Goal: Information Seeking & Learning: Learn about a topic

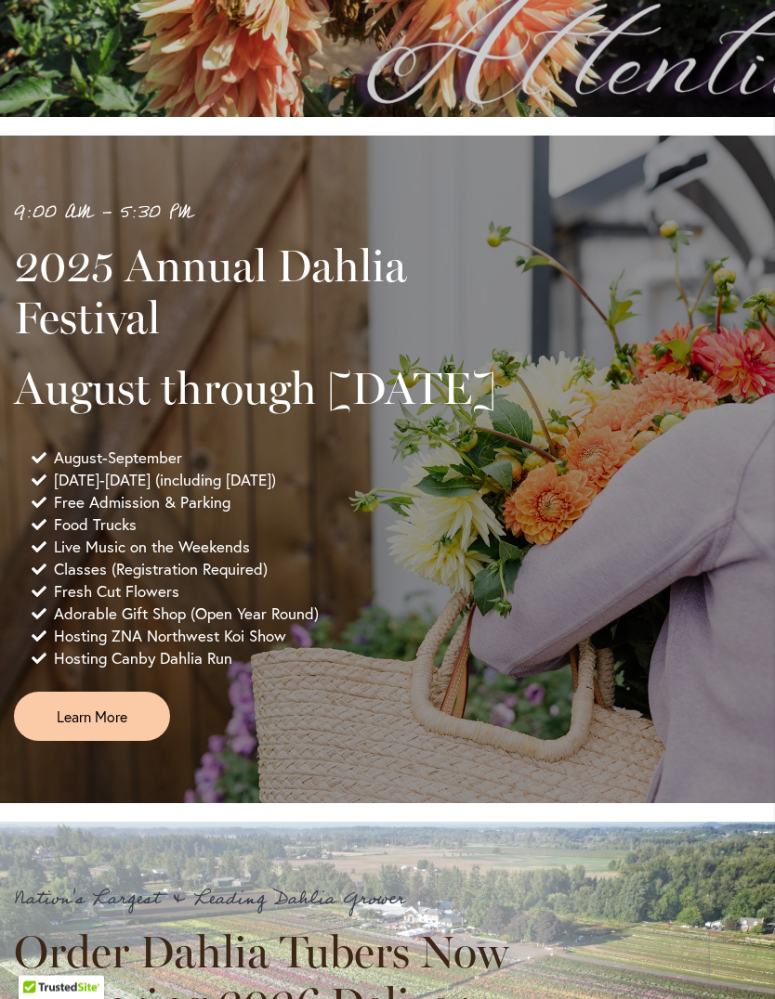
scroll to position [760, 0]
click at [107, 727] on span "Learn More" at bounding box center [92, 716] width 71 height 21
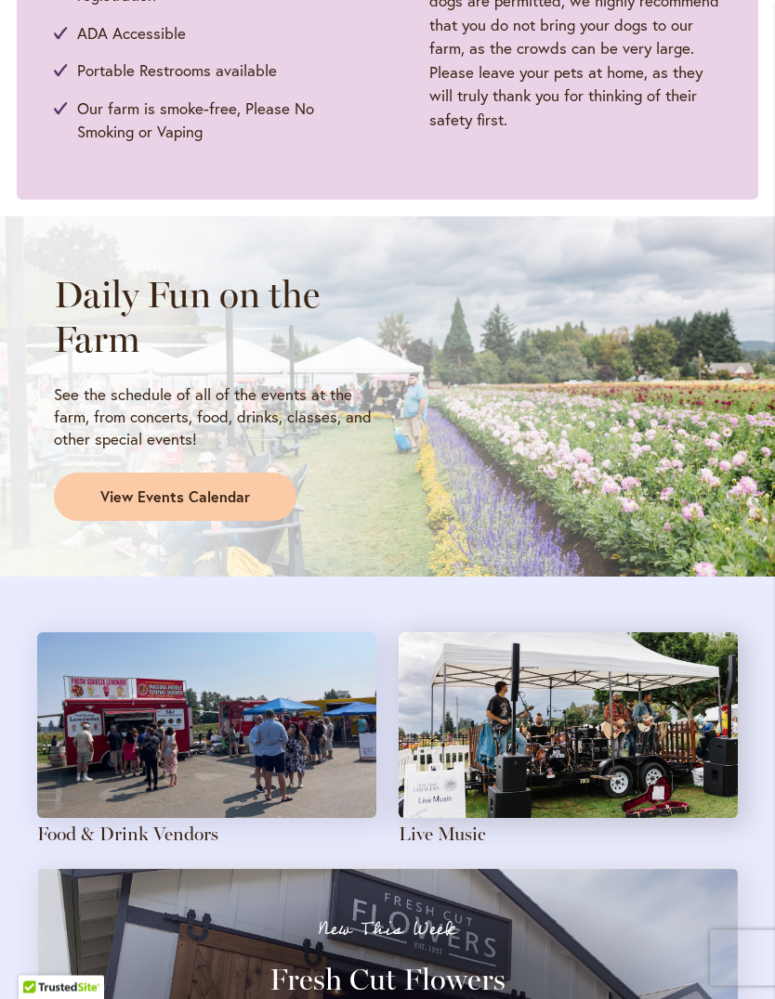
scroll to position [1266, 0]
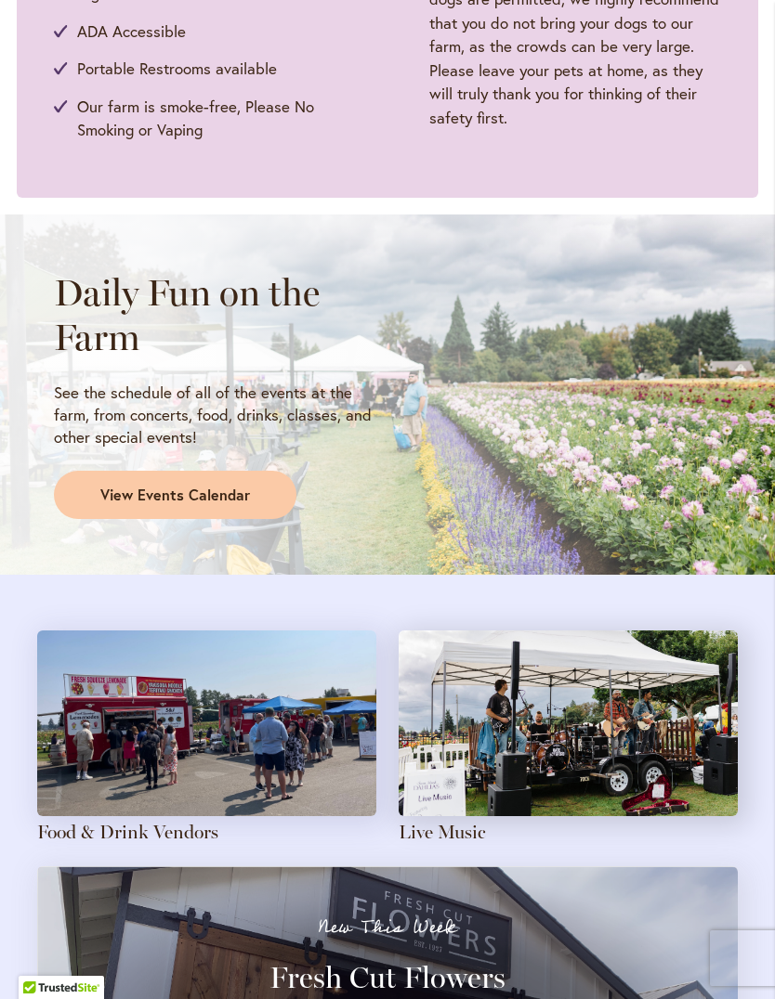
click at [237, 502] on link "View Events Calendar" at bounding box center [175, 495] width 242 height 48
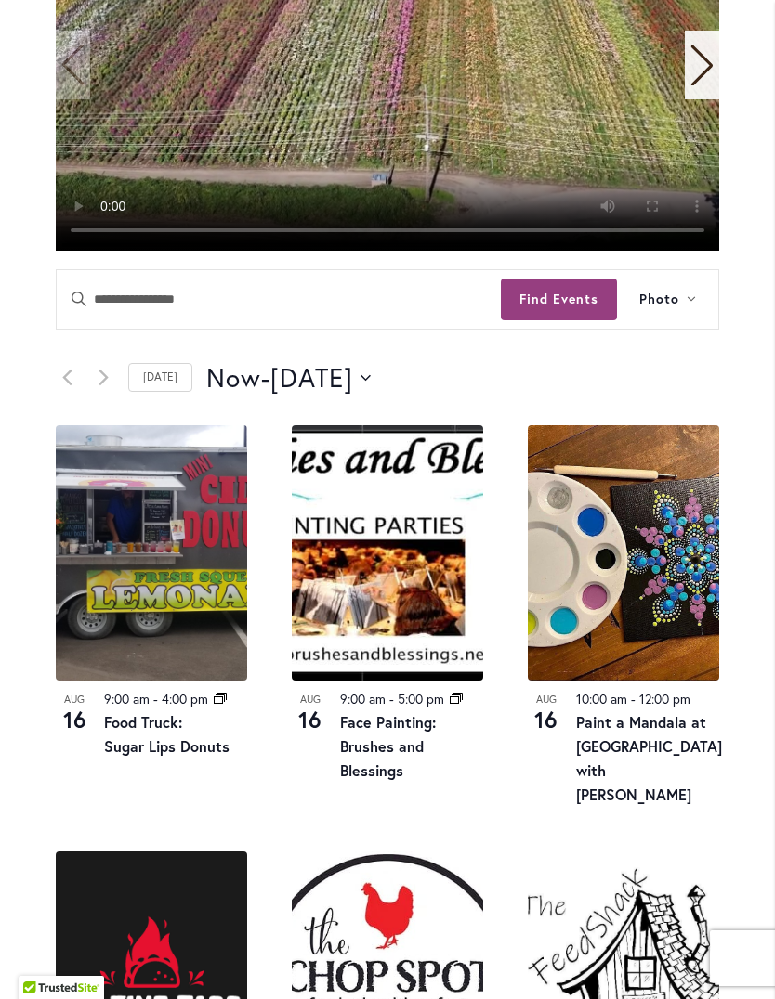
scroll to position [629, 0]
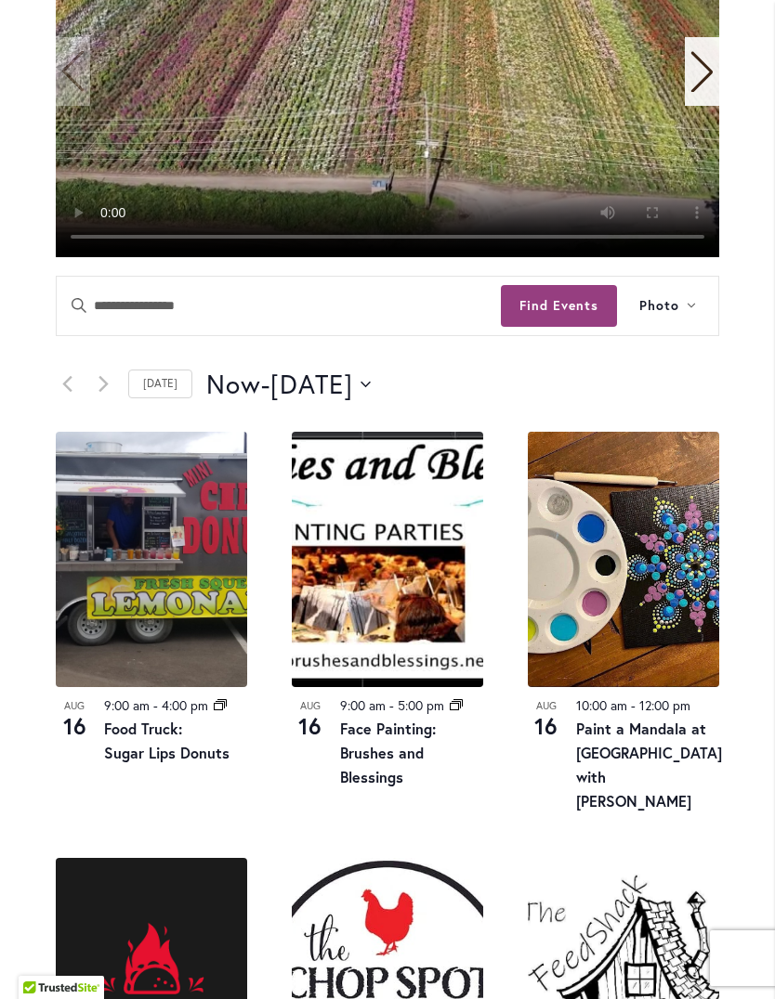
click at [159, 398] on link "Today" at bounding box center [160, 384] width 64 height 29
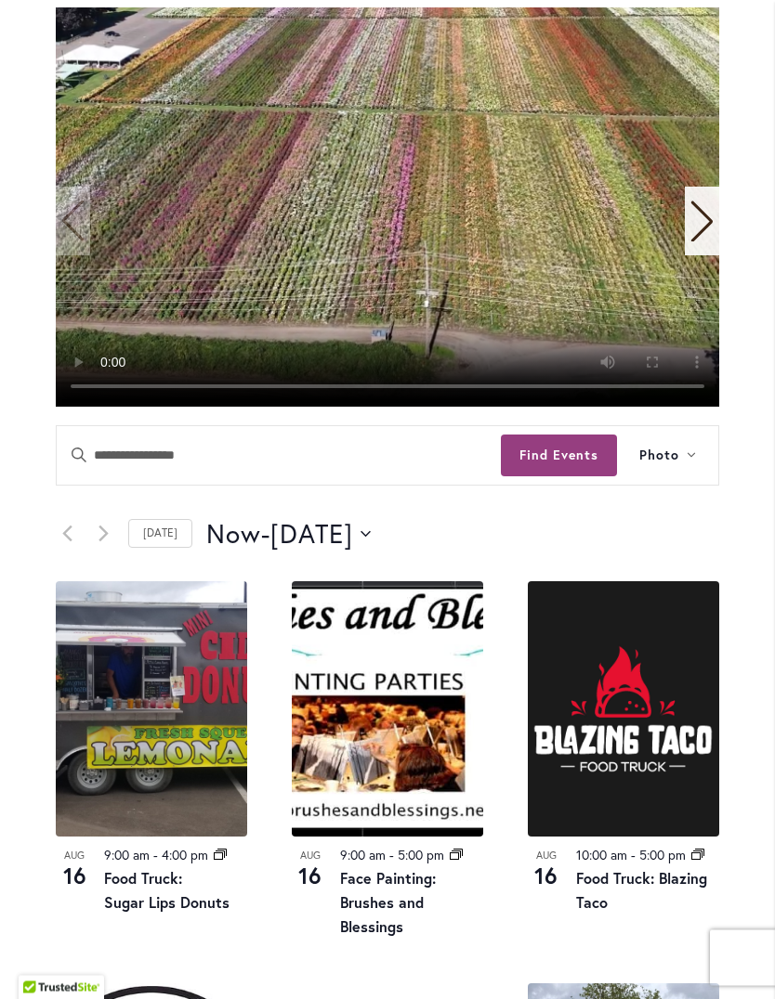
scroll to position [477, 0]
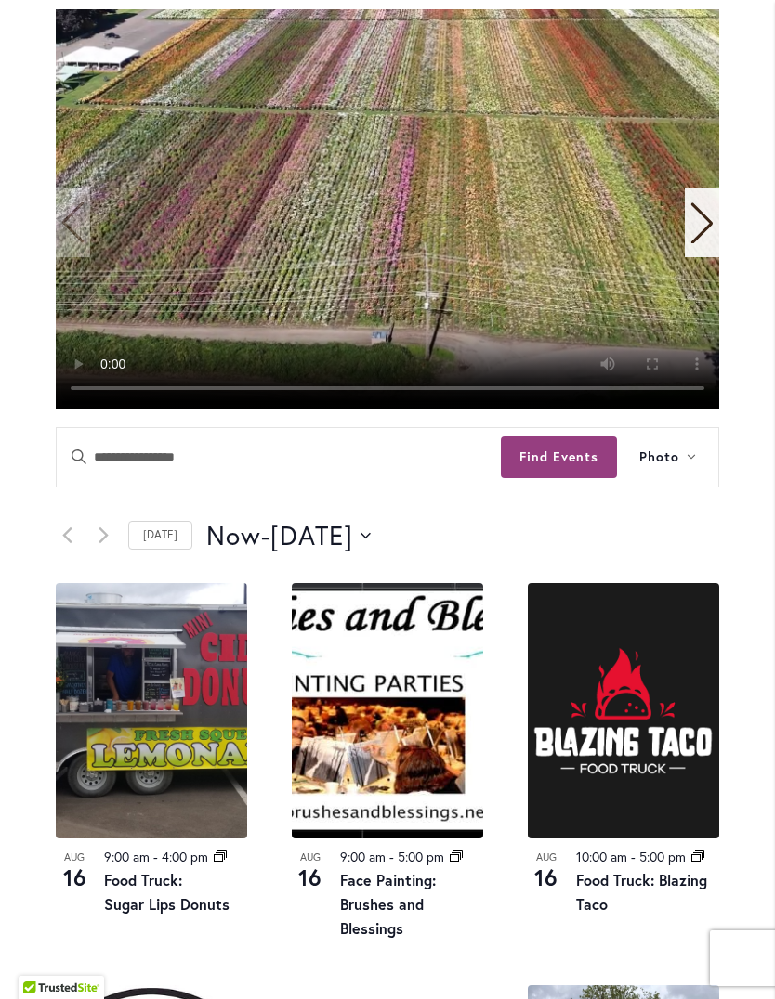
click at [104, 543] on icon "Next Events" at bounding box center [102, 536] width 9 height 16
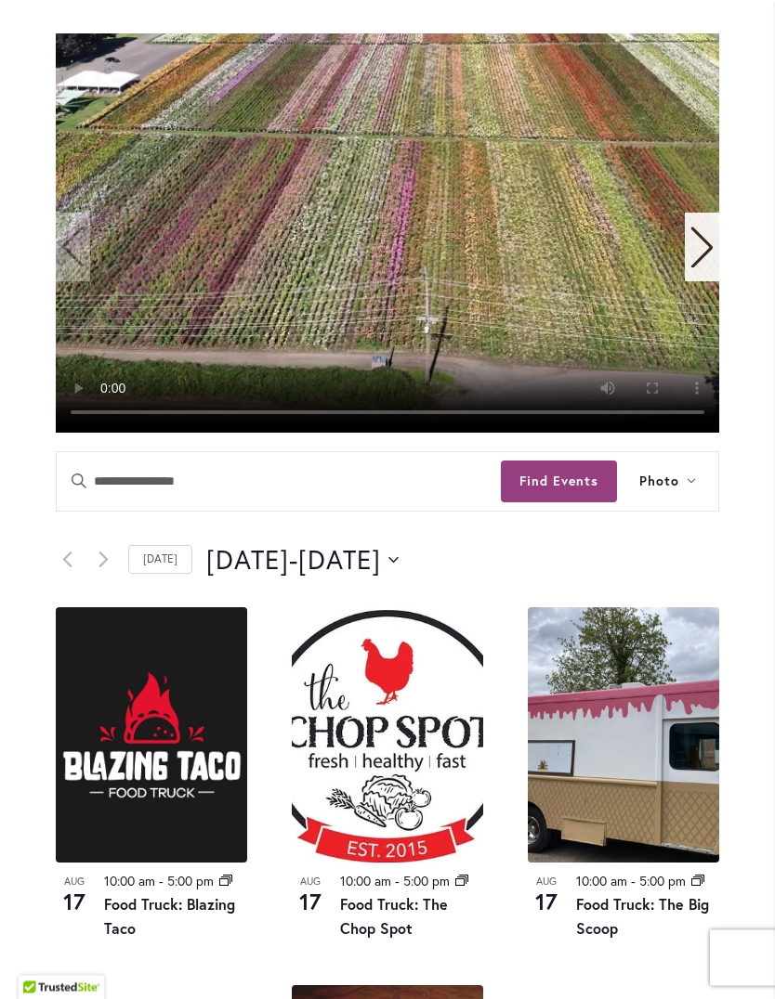
scroll to position [453, 0]
click at [381, 577] on span "8/21/2025" at bounding box center [339, 559] width 83 height 34
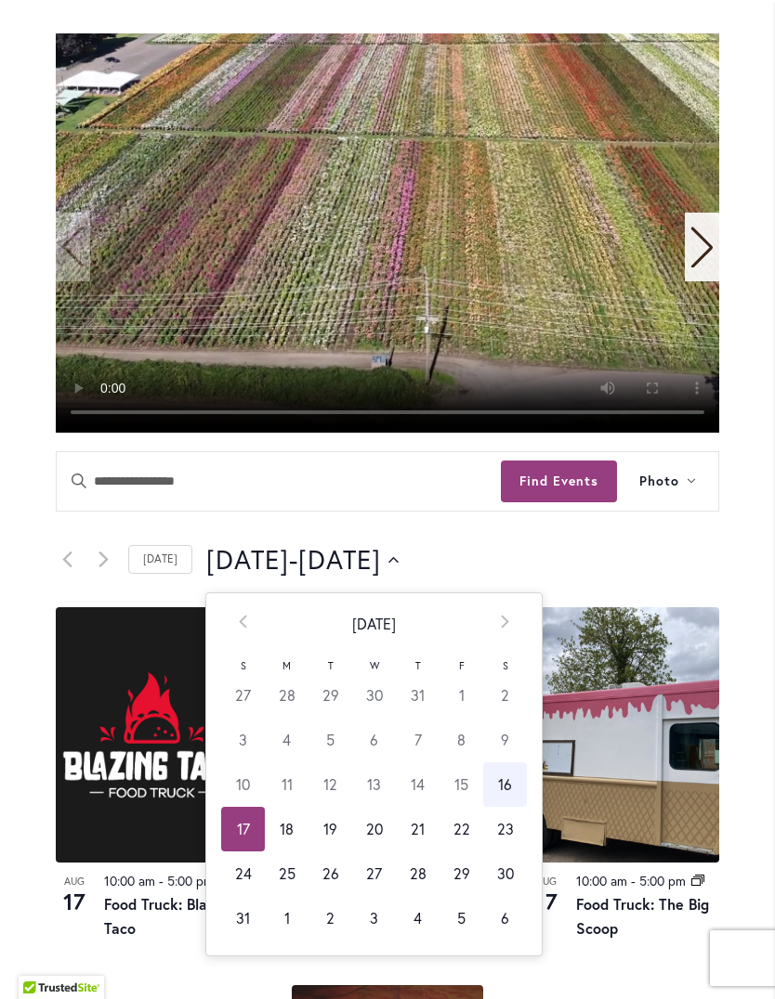
click at [456, 852] on td "22" at bounding box center [461, 829] width 44 height 45
type input "*********"
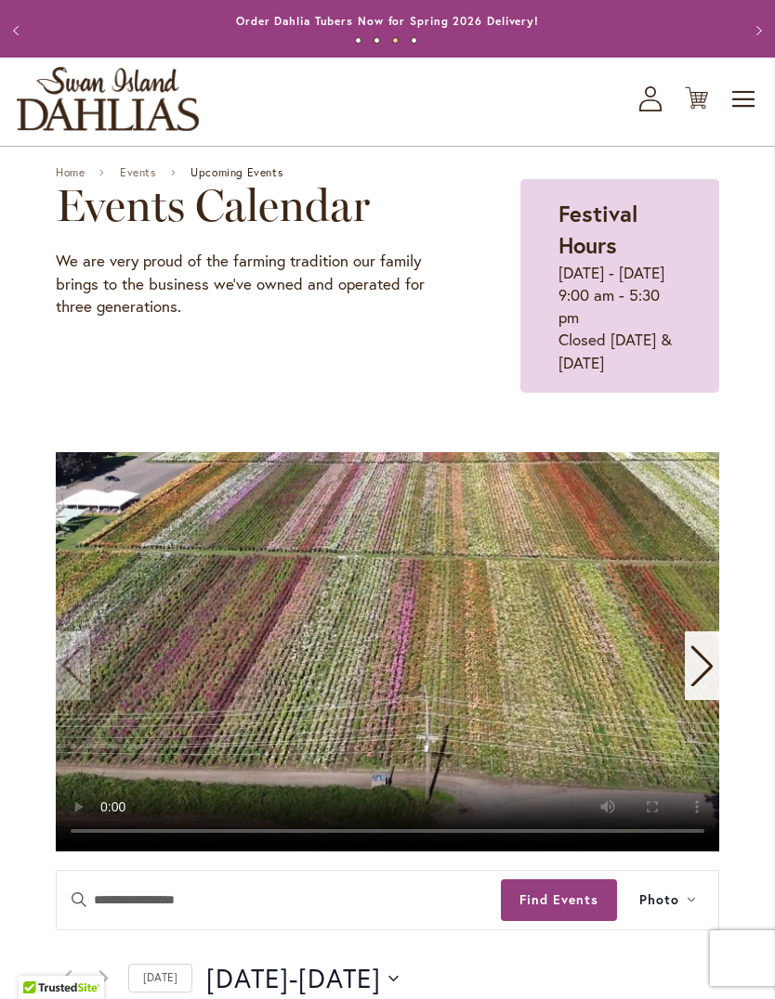
scroll to position [0, 0]
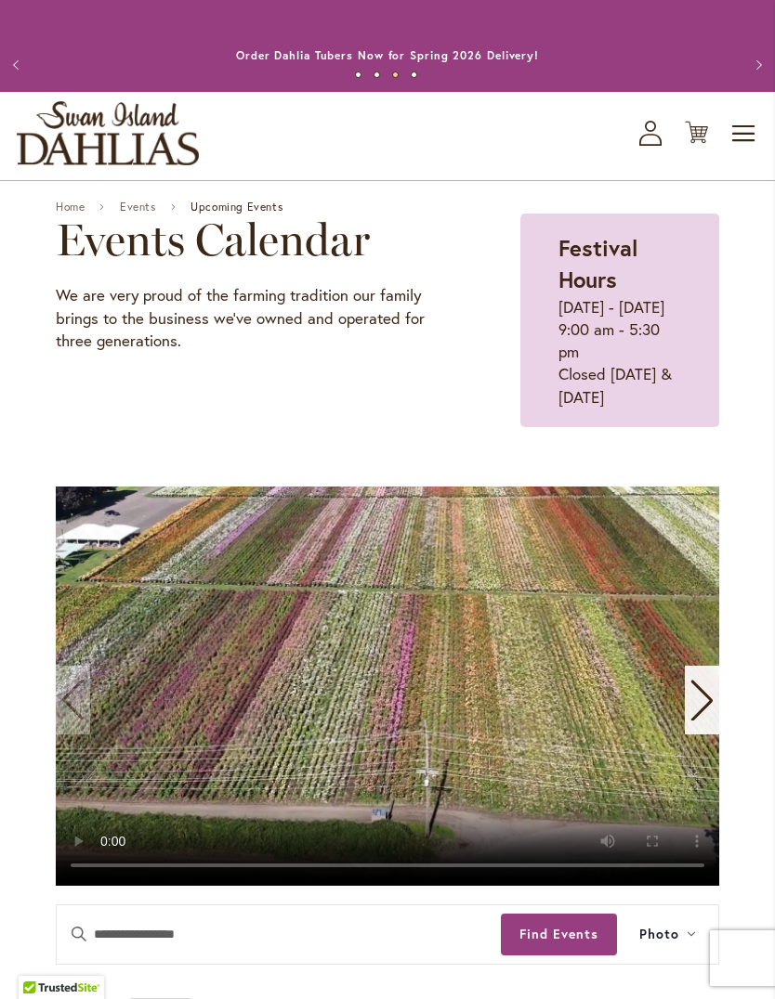
click at [148, 214] on link "Events" at bounding box center [138, 207] width 36 height 13
click at [105, 140] on img "store logo" at bounding box center [108, 133] width 182 height 64
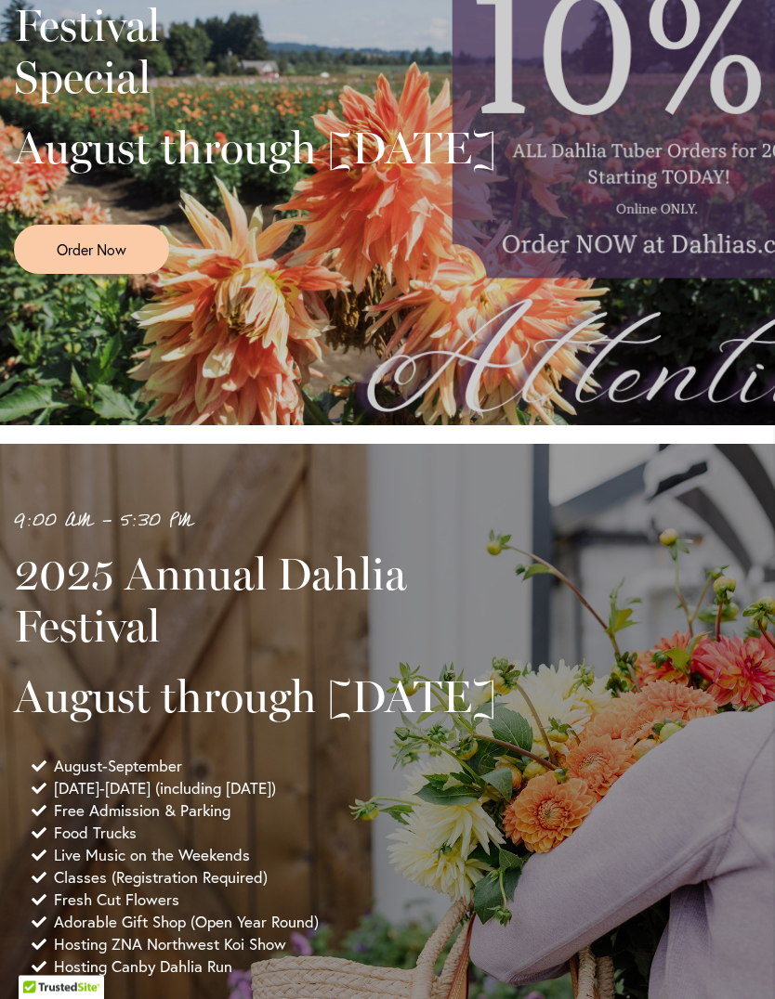
scroll to position [451, 0]
click at [402, 722] on h2 "August through September 28th" at bounding box center [269, 697] width 511 height 52
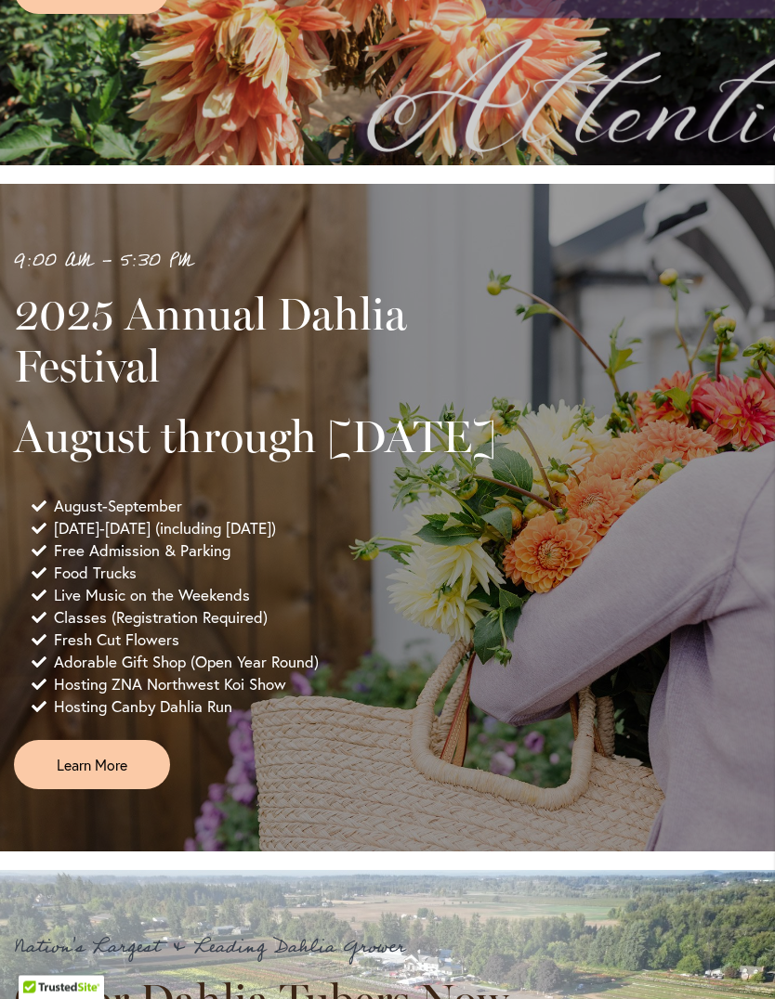
scroll to position [711, 0]
click at [136, 789] on link "Learn More" at bounding box center [92, 764] width 156 height 49
